Goal: Find specific page/section: Find specific page/section

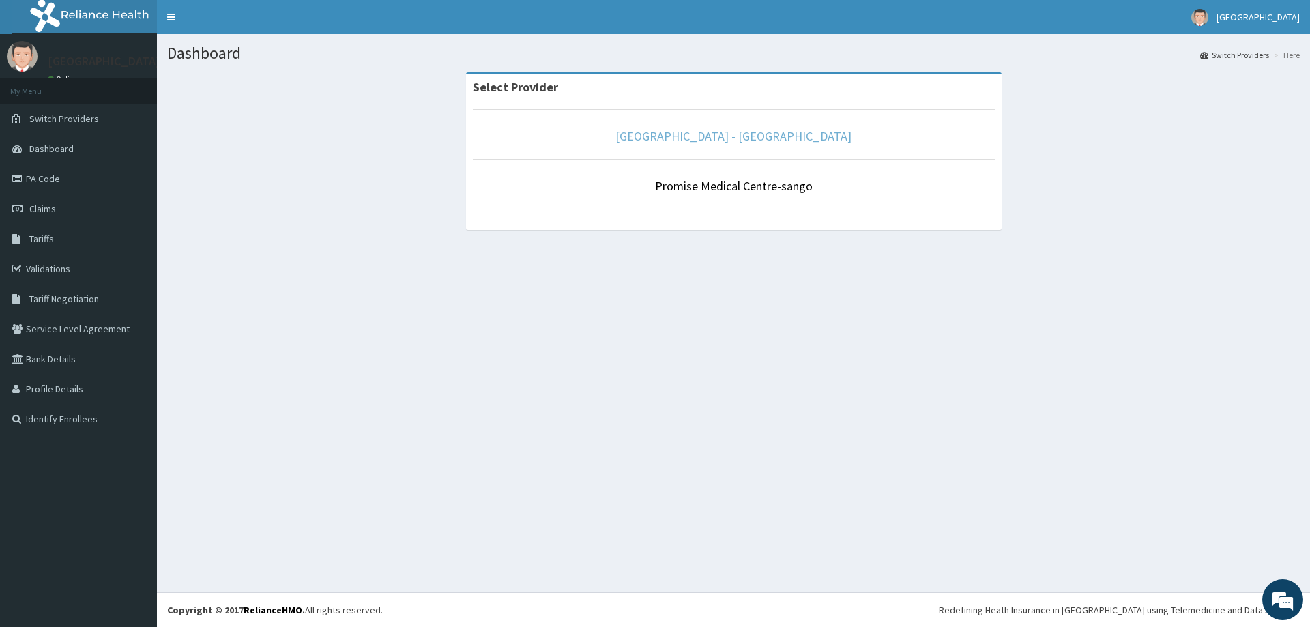
click at [747, 134] on link "[GEOGRAPHIC_DATA] - [GEOGRAPHIC_DATA]" at bounding box center [733, 136] width 236 height 16
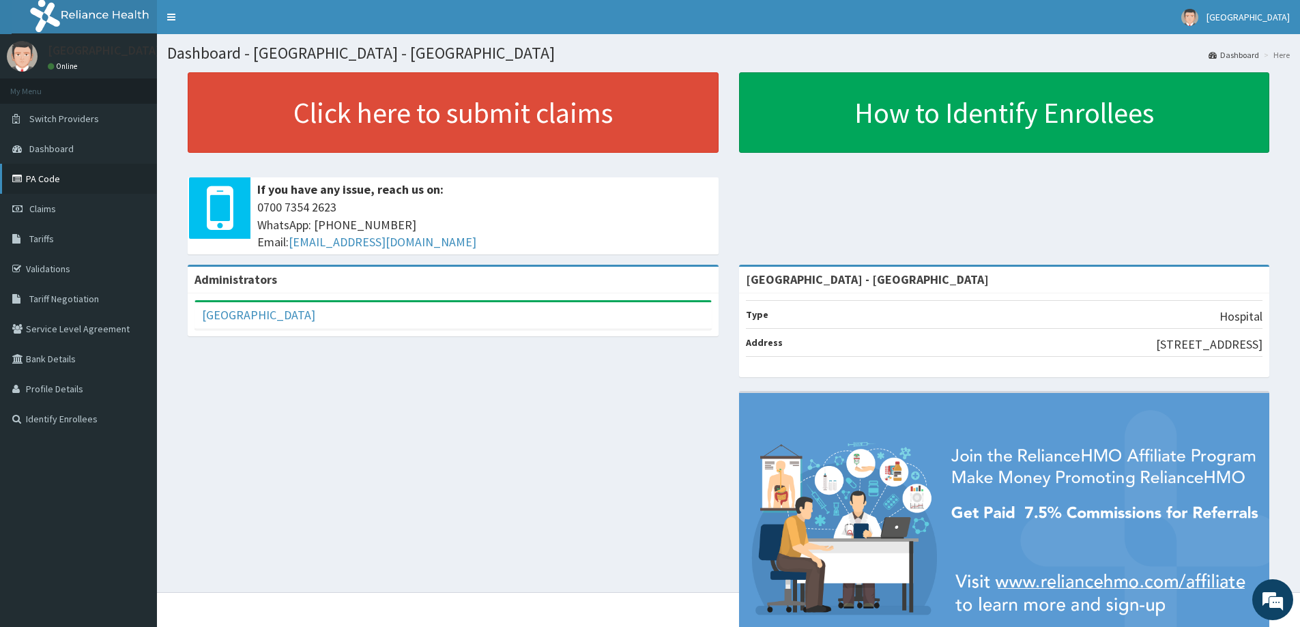
click at [63, 185] on link "PA Code" at bounding box center [78, 179] width 157 height 30
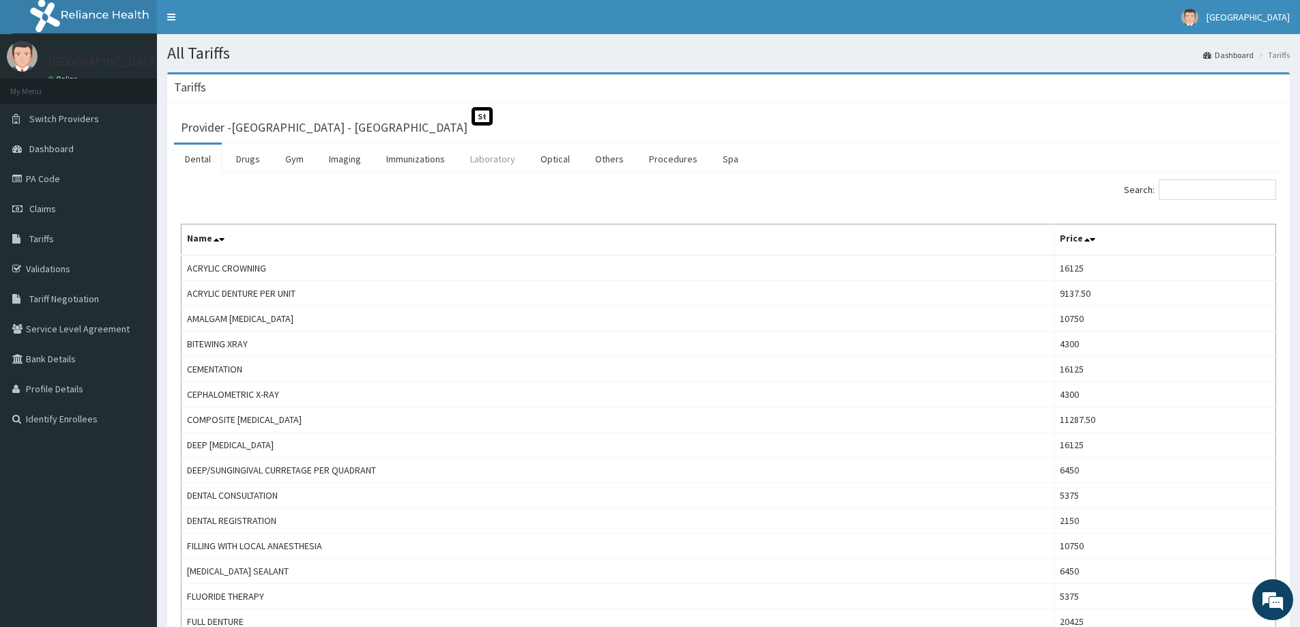
click at [485, 168] on link "Laboratory" at bounding box center [492, 159] width 67 height 29
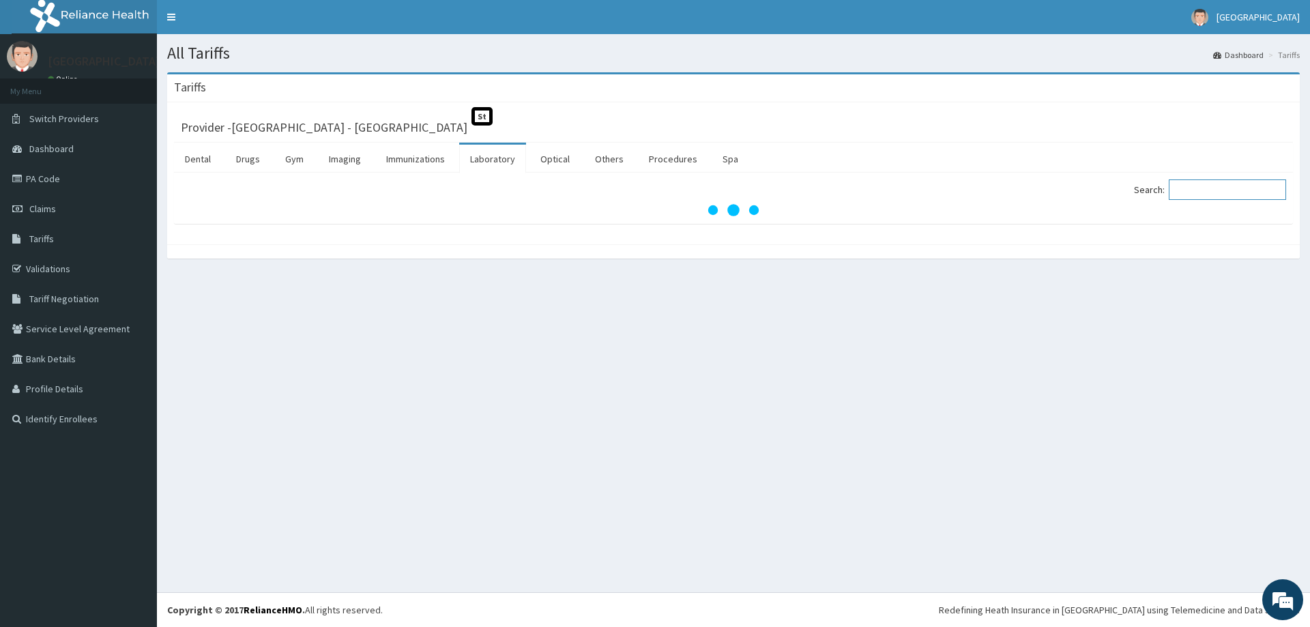
click at [1205, 194] on input "Search:" at bounding box center [1227, 189] width 117 height 20
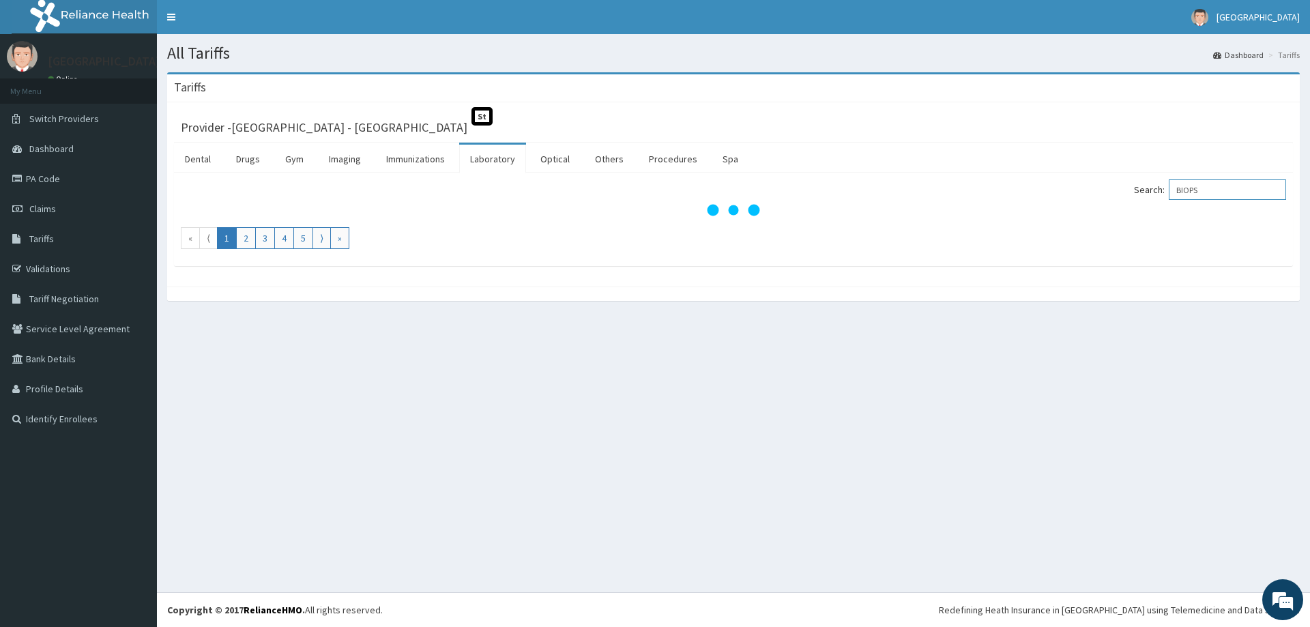
type input "BIOPS"
